Goal: Transaction & Acquisition: Download file/media

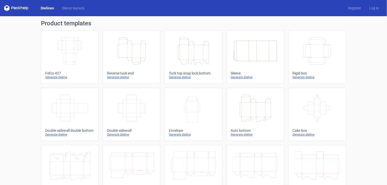
click at [137, 69] on link "Height Depth Width Reverse tuck end Generate dieline" at bounding box center [132, 56] width 58 height 53
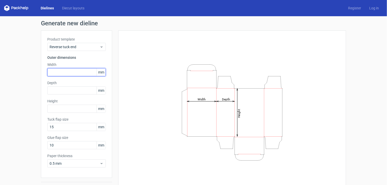
click at [69, 73] on input "text" at bounding box center [76, 72] width 58 height 8
type input "70"
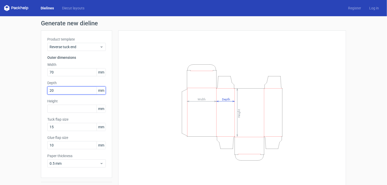
type input "20"
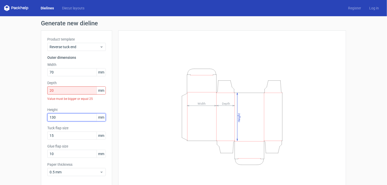
type input "130"
drag, startPoint x: 61, startPoint y: 90, endPoint x: 36, endPoint y: 94, distance: 25.6
click at [36, 94] on div "Generate new dieline Product template Reverse tuck end Outer dimensions Width 7…" at bounding box center [193, 111] width 387 height 191
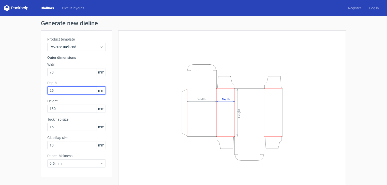
type input "25"
click at [8, 137] on div "Generate new dieline Product template Reverse tuck end Outer dimensions Width 7…" at bounding box center [193, 107] width 387 height 183
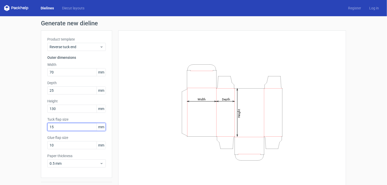
click at [59, 129] on input "15" at bounding box center [76, 127] width 58 height 8
type input "1"
type input "13"
click at [16, 109] on div "Generate new dieline Product template Reverse tuck end Outer dimensions Width 7…" at bounding box center [193, 107] width 387 height 183
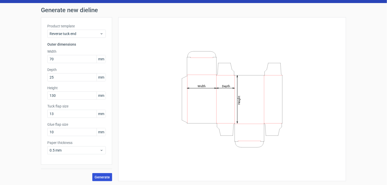
click at [102, 174] on button "Generate" at bounding box center [102, 178] width 20 height 8
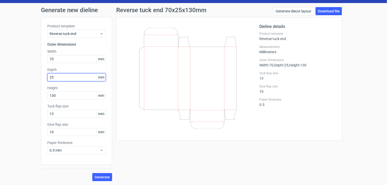
drag, startPoint x: 50, startPoint y: 80, endPoint x: 40, endPoint y: 82, distance: 9.9
click at [41, 81] on div "Product template Reverse tuck end Outer dimensions Width 70 mm Depth 25 mm Heig…" at bounding box center [76, 91] width 71 height 148
click at [75, 176] on div "Generate" at bounding box center [76, 173] width 71 height 17
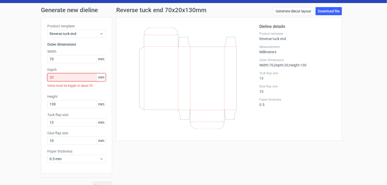
drag, startPoint x: 72, startPoint y: 79, endPoint x: 27, endPoint y: 84, distance: 44.5
click at [27, 84] on div "Generate new dieline Product template Reverse tuck end Outer dimensions Width 7…" at bounding box center [193, 98] width 387 height 191
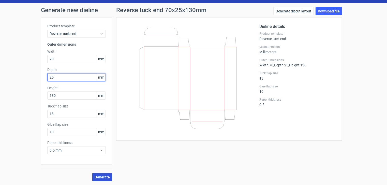
type input "25"
click at [107, 177] on span "Generate" at bounding box center [102, 178] width 15 height 4
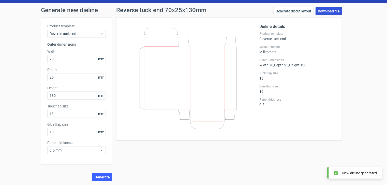
click at [327, 11] on link "Download file" at bounding box center [328, 11] width 26 height 8
